Goal: Task Accomplishment & Management: Manage account settings

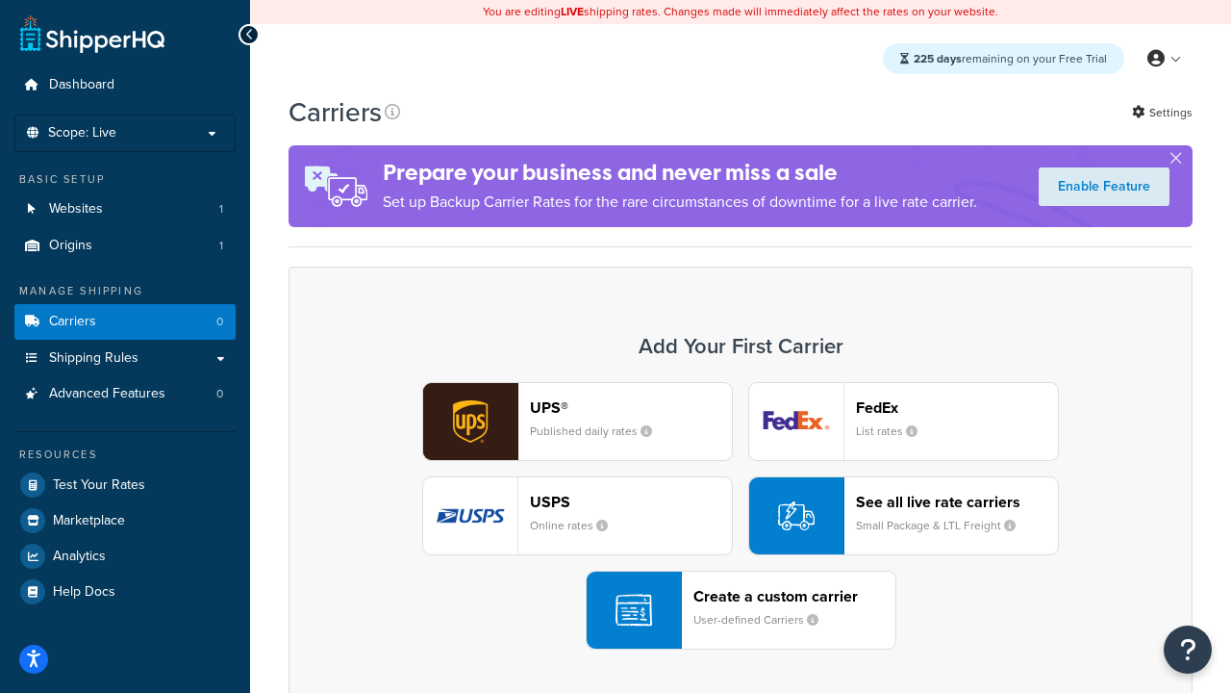
click at [741, 516] on div "UPS® Published daily rates FedEx List rates USPS Online rates See all live rate…" at bounding box center [741, 515] width 864 height 267
click at [957, 407] on header "FedEx" at bounding box center [957, 407] width 202 height 18
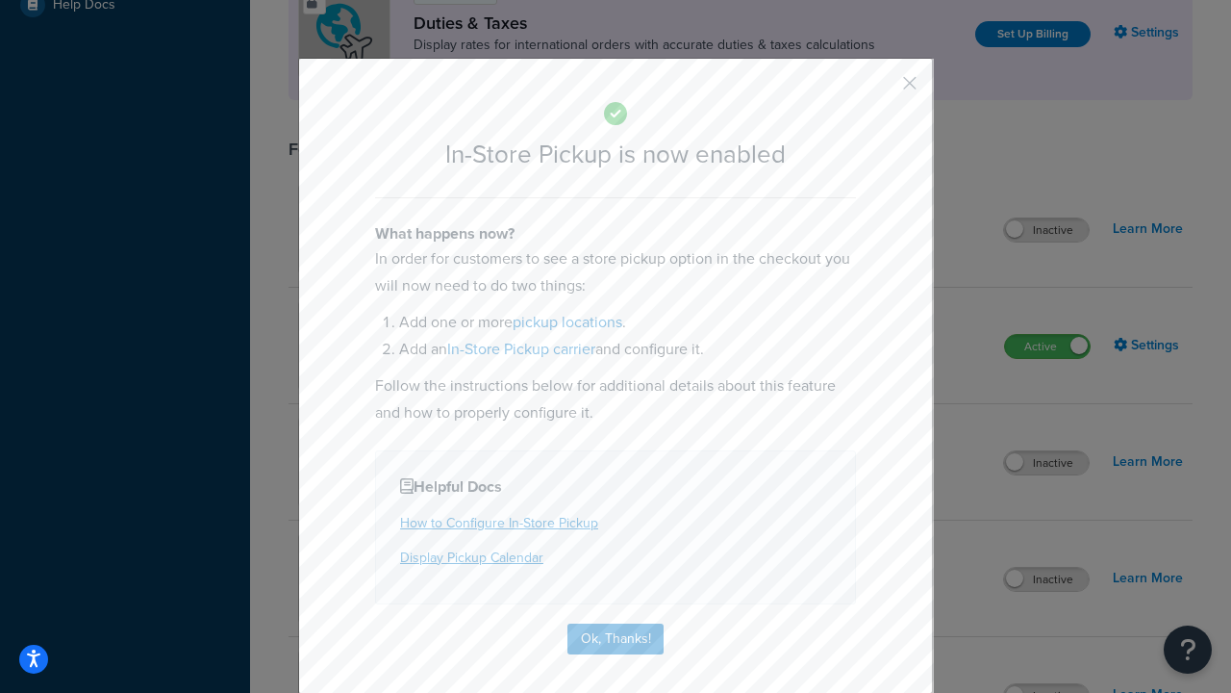
click at [881, 89] on button "button" at bounding box center [881, 90] width 5 height 5
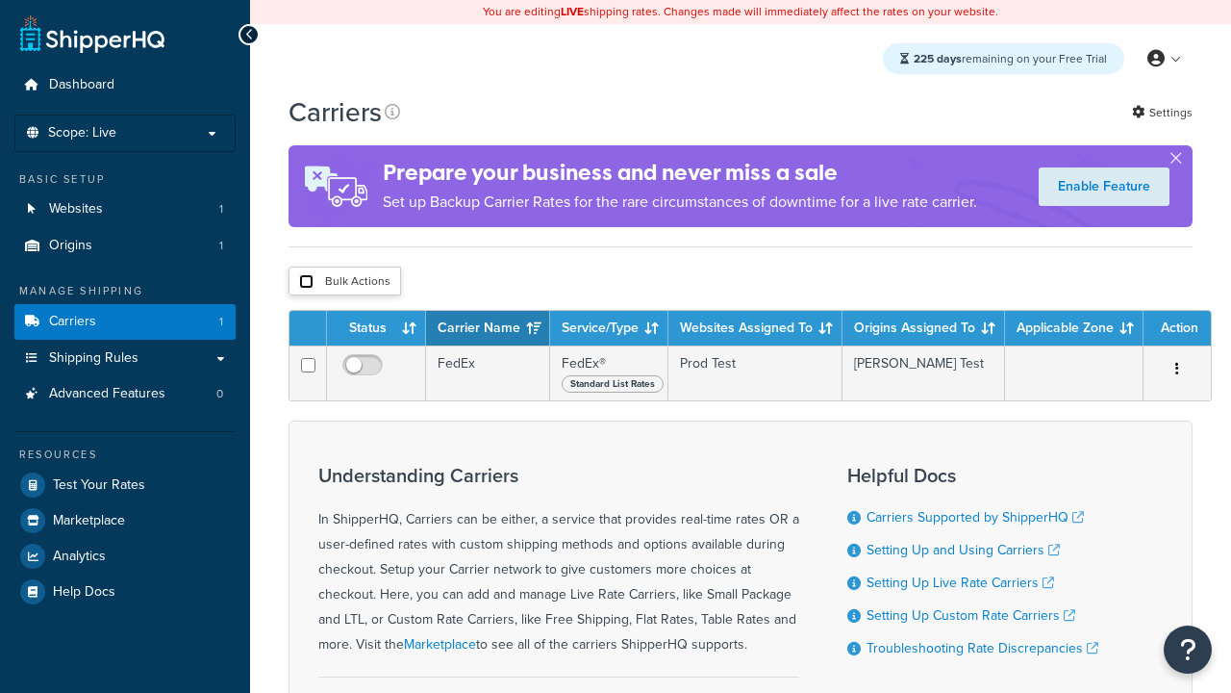
click at [306, 283] on input "checkbox" at bounding box center [306, 281] width 14 height 14
checkbox input "true"
click at [0, 0] on button "Delete" at bounding box center [0, 0] width 0 height 0
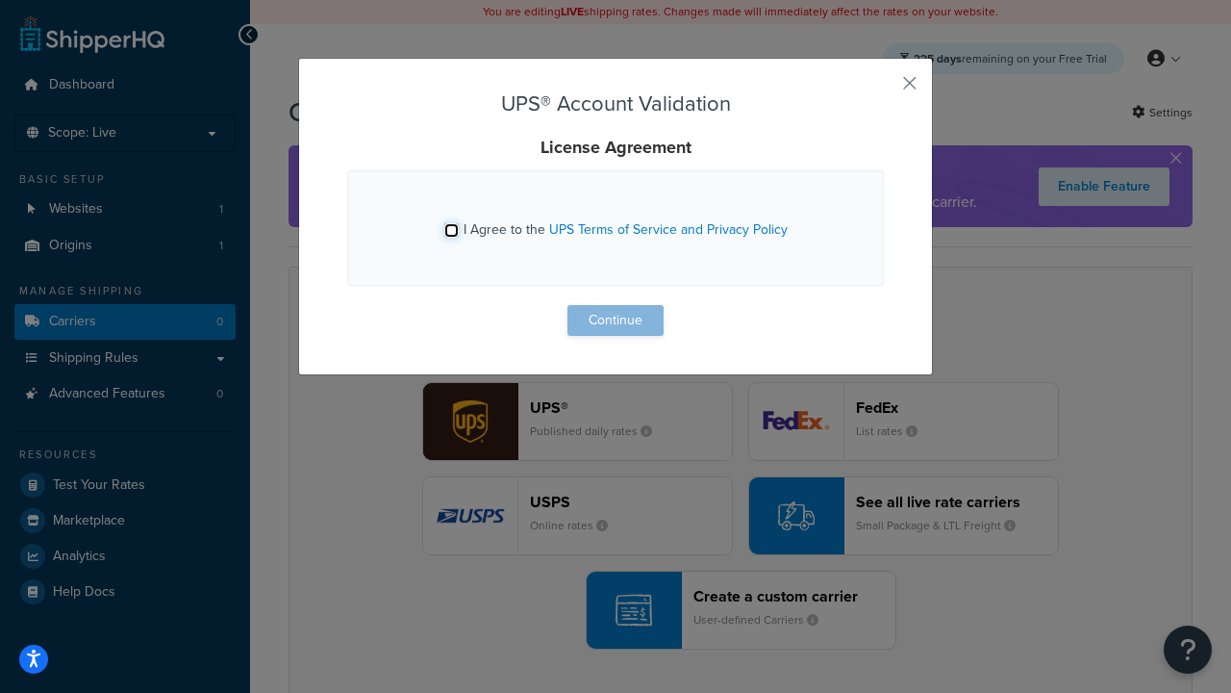
click at [451, 230] on input "I Agree to the UPS Terms of Service and Privacy Policy" at bounding box center [451, 230] width 14 height 14
checkbox input "true"
click at [616, 320] on button "Continue" at bounding box center [616, 320] width 96 height 31
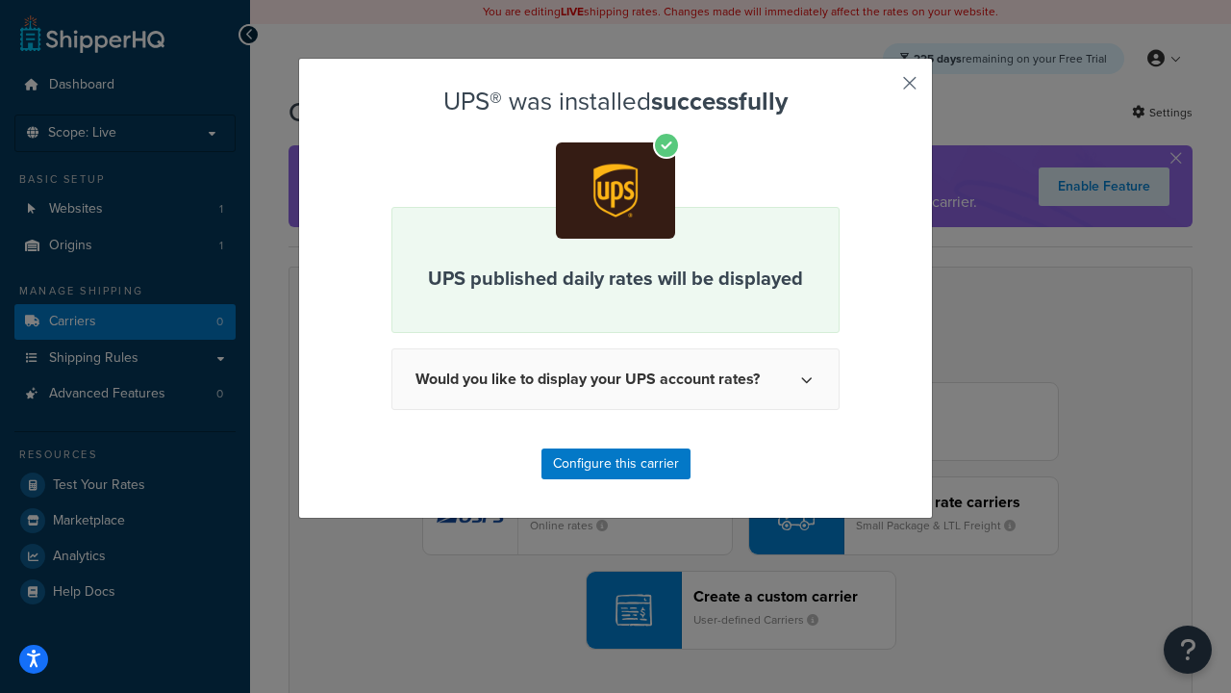
click at [881, 89] on button "button" at bounding box center [881, 90] width 5 height 5
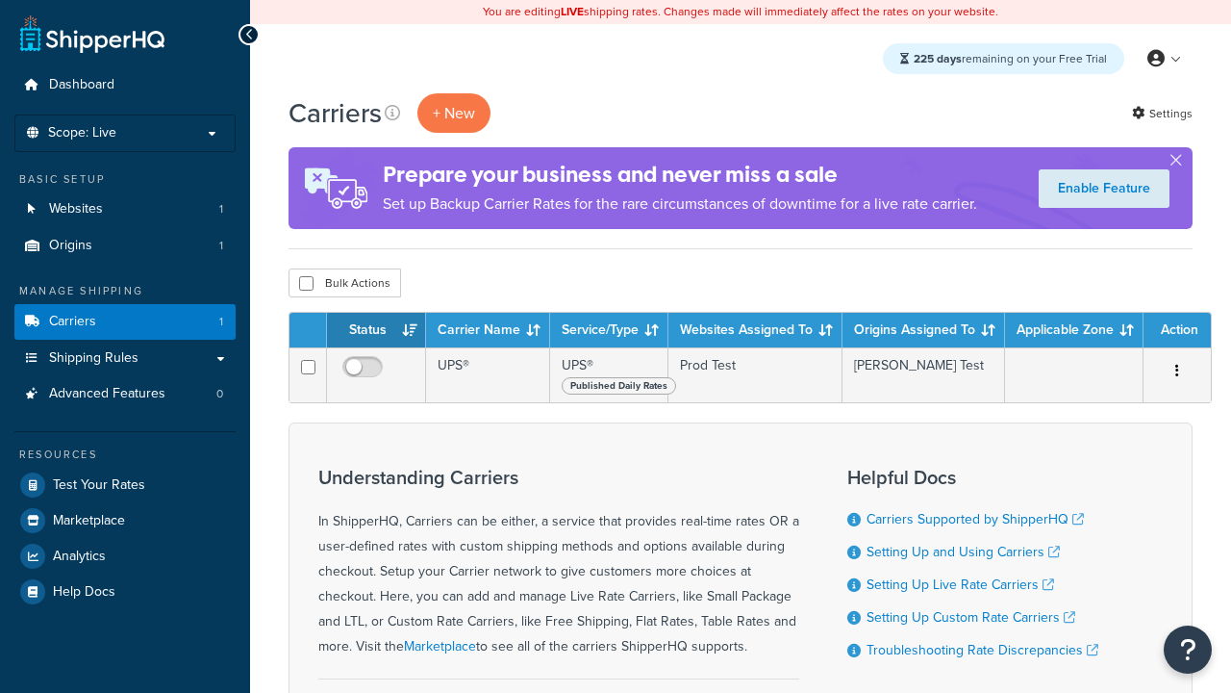
click at [376, 330] on th "Status" at bounding box center [376, 330] width 99 height 35
click at [488, 330] on th "Carrier Name" at bounding box center [488, 330] width 124 height 35
click at [609, 330] on th "Service/Type" at bounding box center [609, 330] width 118 height 35
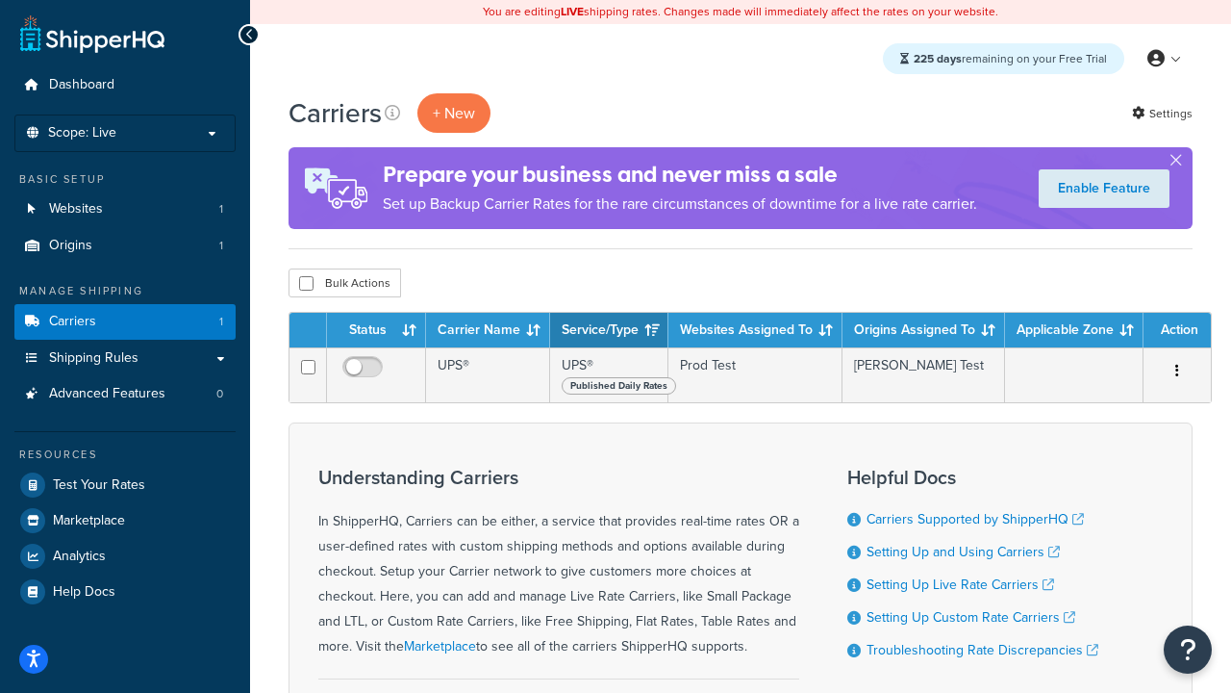
click at [755, 330] on th "Websites Assigned To" at bounding box center [756, 330] width 174 height 35
click at [923, 330] on th "Origins Assigned To" at bounding box center [924, 330] width 163 height 35
click at [1074, 330] on th "Applicable Zone" at bounding box center [1074, 330] width 139 height 35
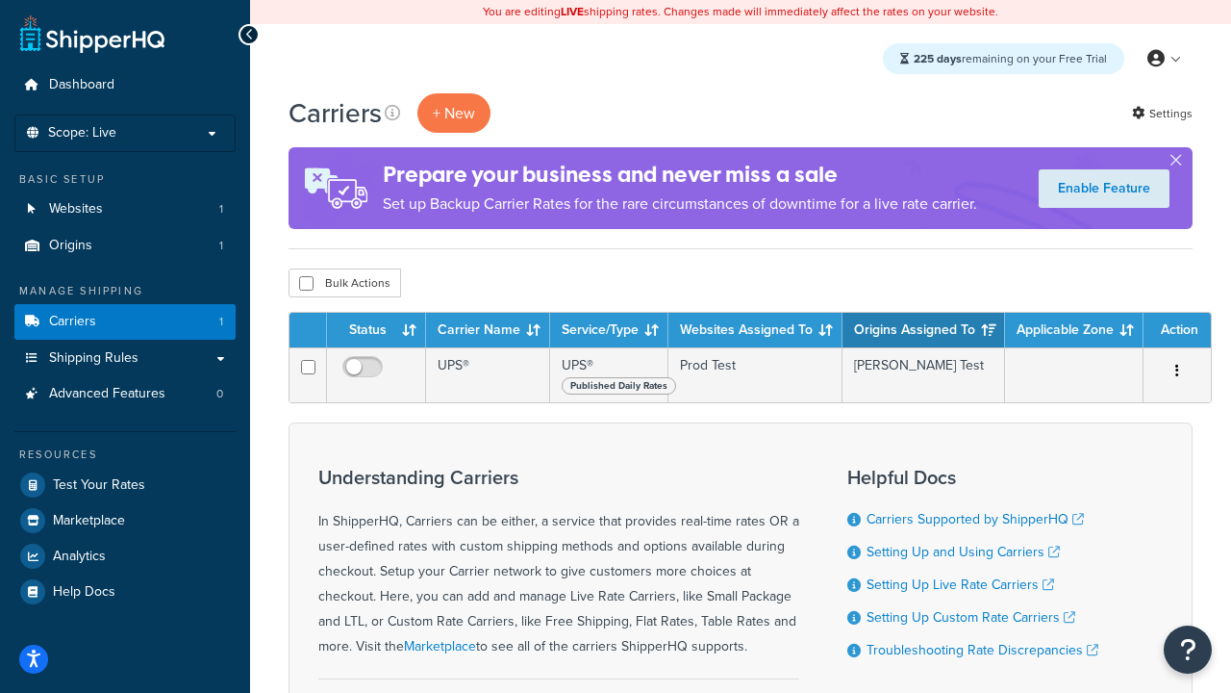
click at [1074, 330] on th "Applicable Zone" at bounding box center [1074, 330] width 139 height 35
click at [1177, 330] on th "Action" at bounding box center [1177, 330] width 67 height 35
click at [392, 112] on icon at bounding box center [392, 112] width 15 height 15
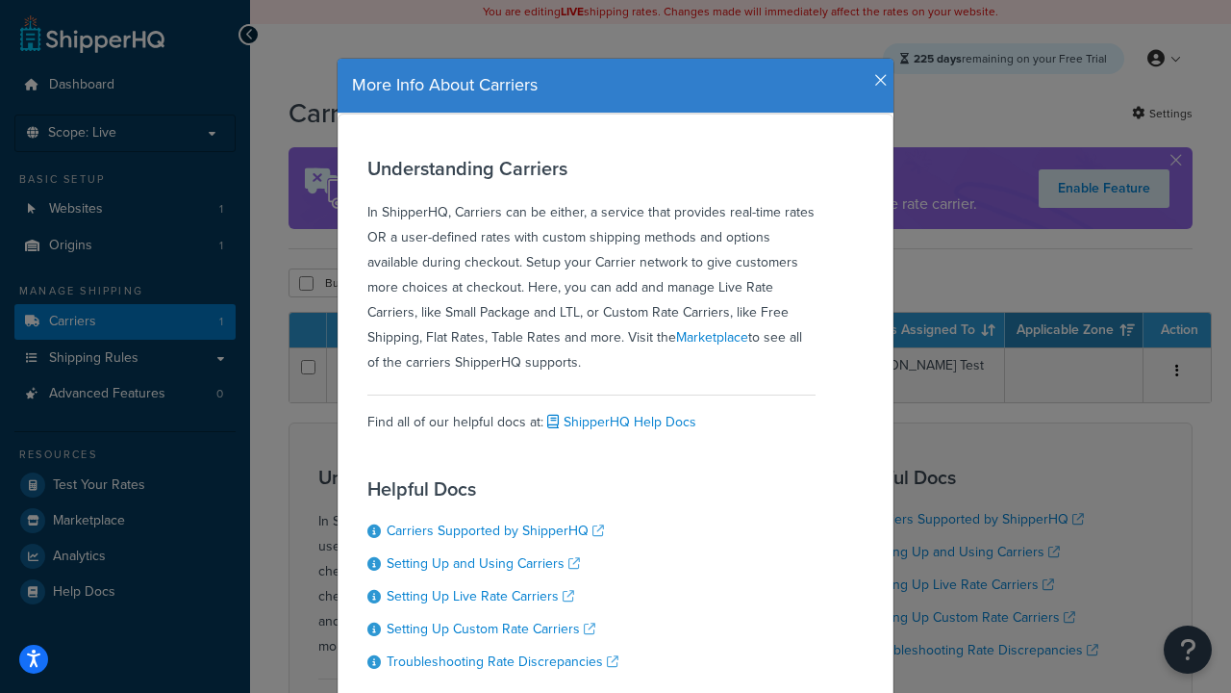
click at [876, 73] on icon "button" at bounding box center [880, 80] width 13 height 17
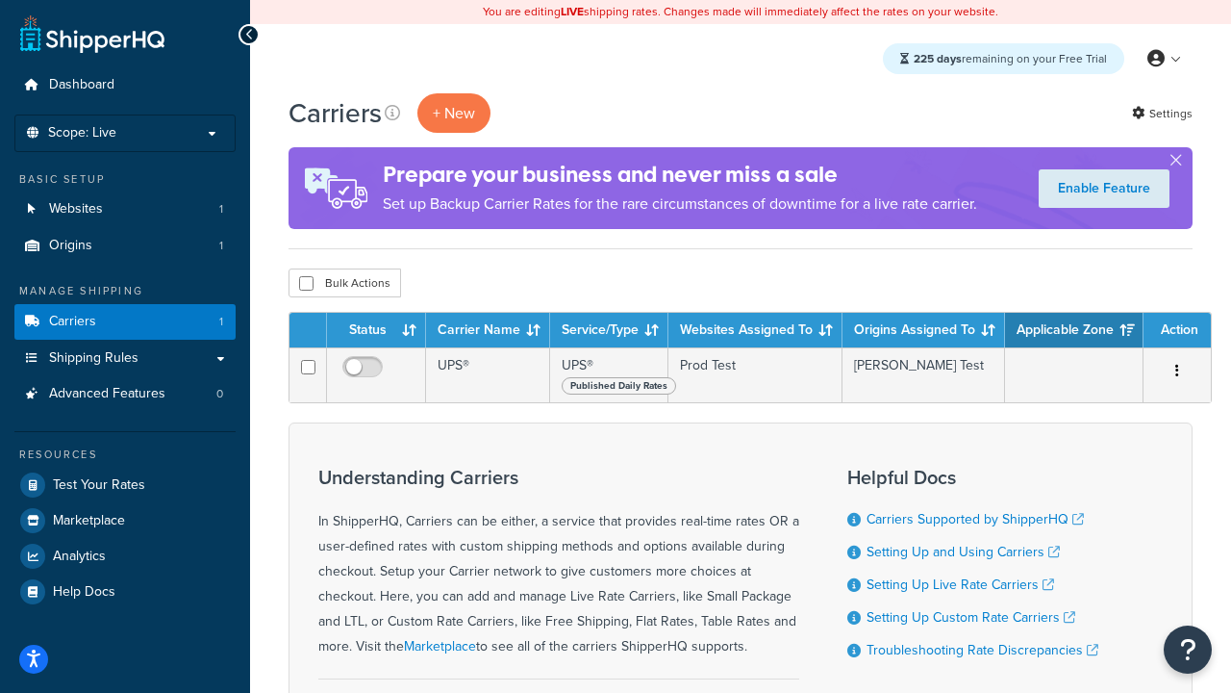
scroll to position [200, 0]
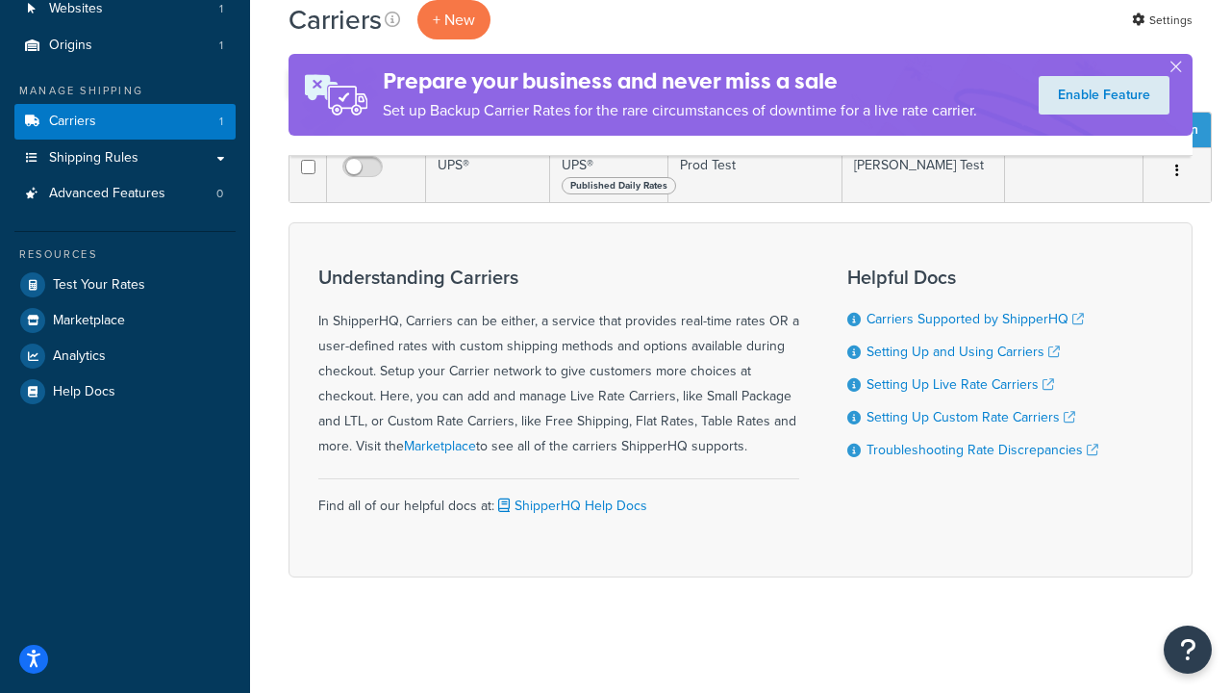
click at [306, 90] on input "checkbox" at bounding box center [306, 83] width 14 height 14
checkbox input "true"
click at [0, 0] on button "Delete" at bounding box center [0, 0] width 0 height 0
